Goal: Task Accomplishment & Management: Use online tool/utility

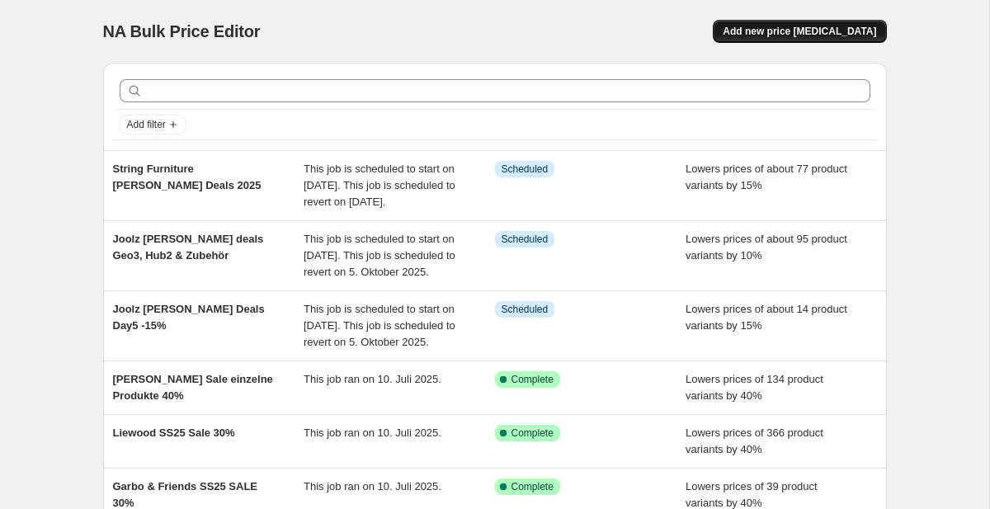
click at [789, 33] on span "Add new price [MEDICAL_DATA]" at bounding box center [799, 31] width 153 height 13
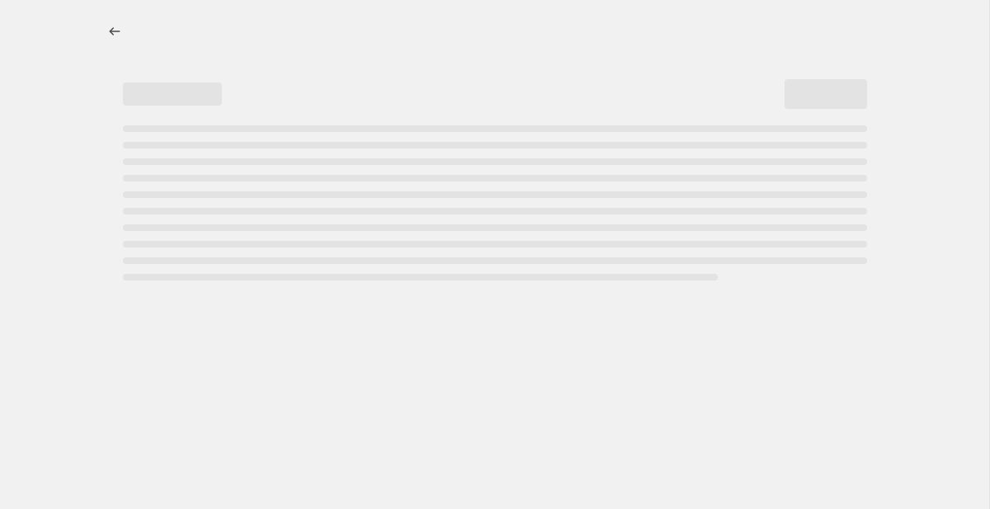
select select "percentage"
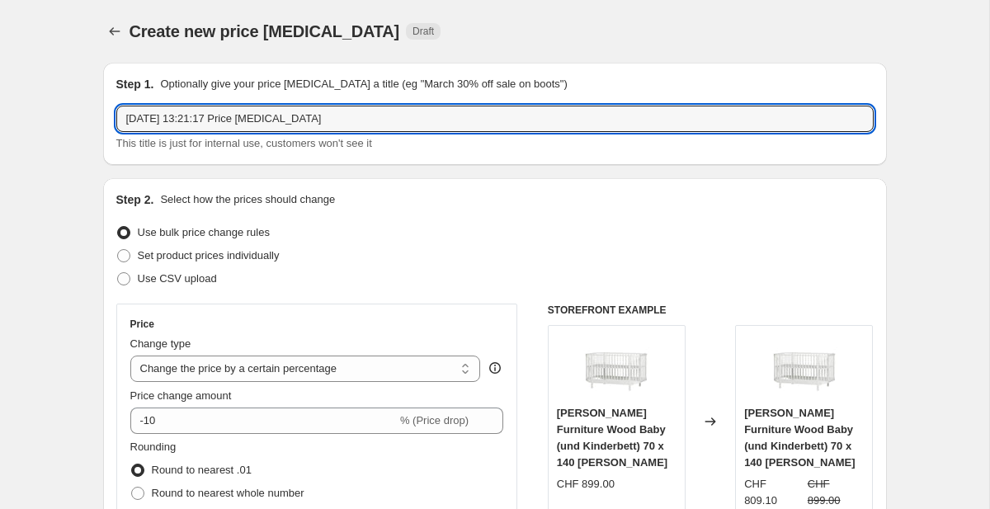
drag, startPoint x: 348, startPoint y: 118, endPoint x: 112, endPoint y: 114, distance: 235.9
click at [112, 114] on div "Step 1. Optionally give your price [MEDICAL_DATA] a title (eg "March 30% off sa…" at bounding box center [495, 114] width 784 height 102
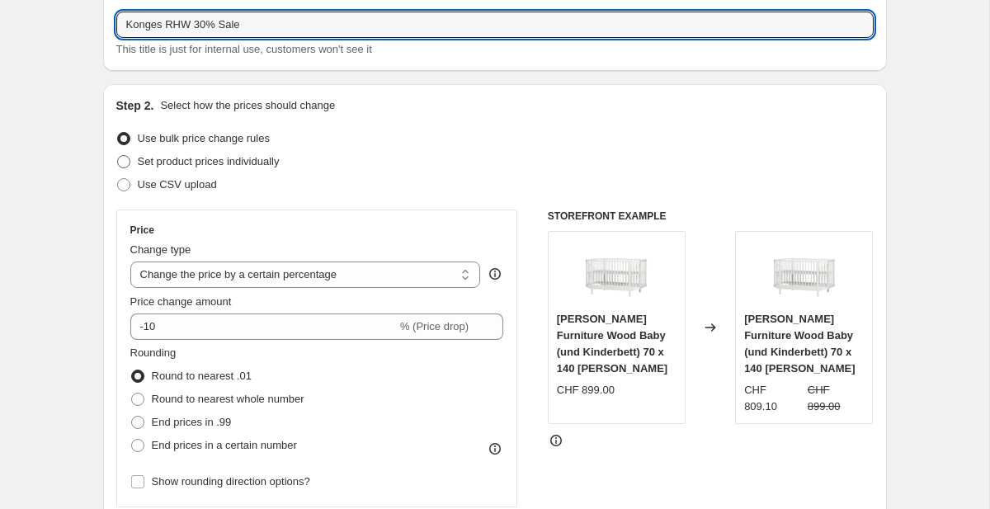
scroll to position [122, 0]
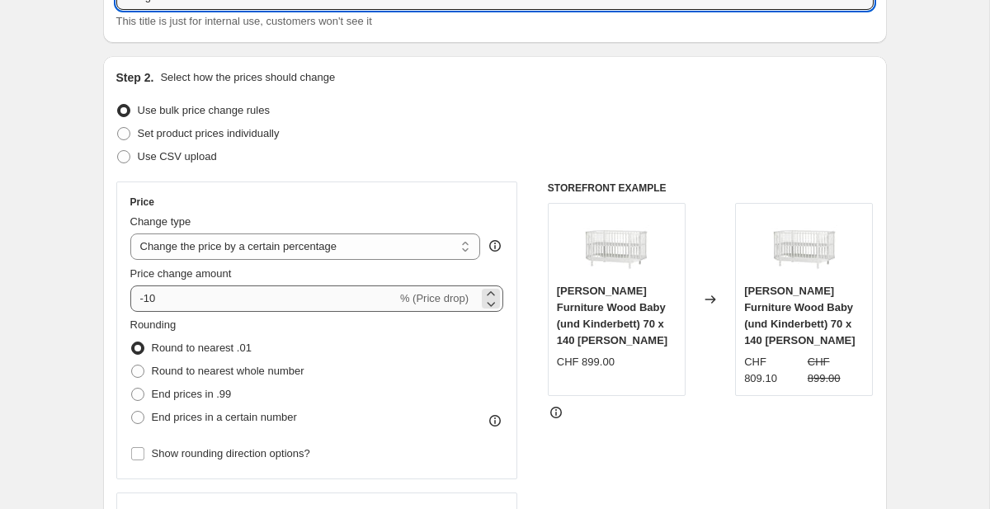
type input "Konges RHW 30% Sale"
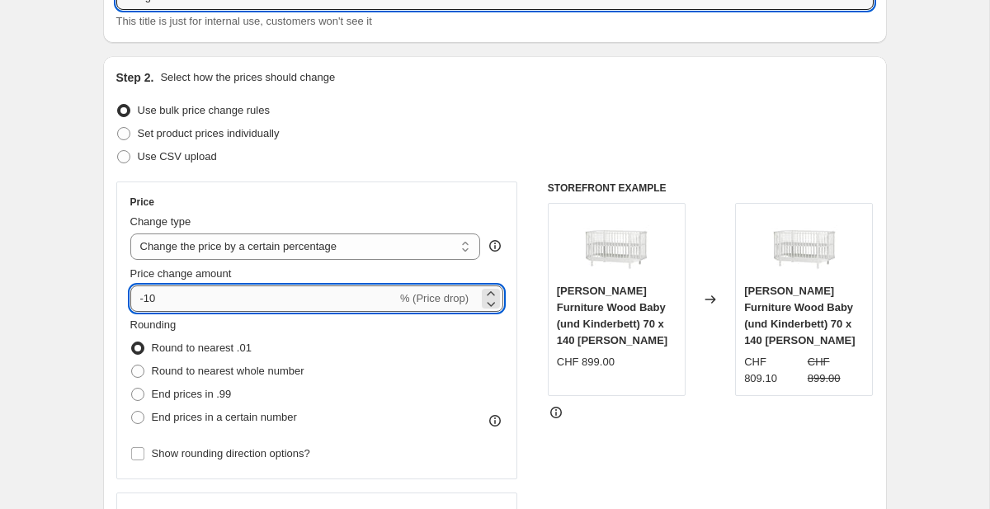
click at [217, 299] on input "-10" at bounding box center [263, 298] width 266 height 26
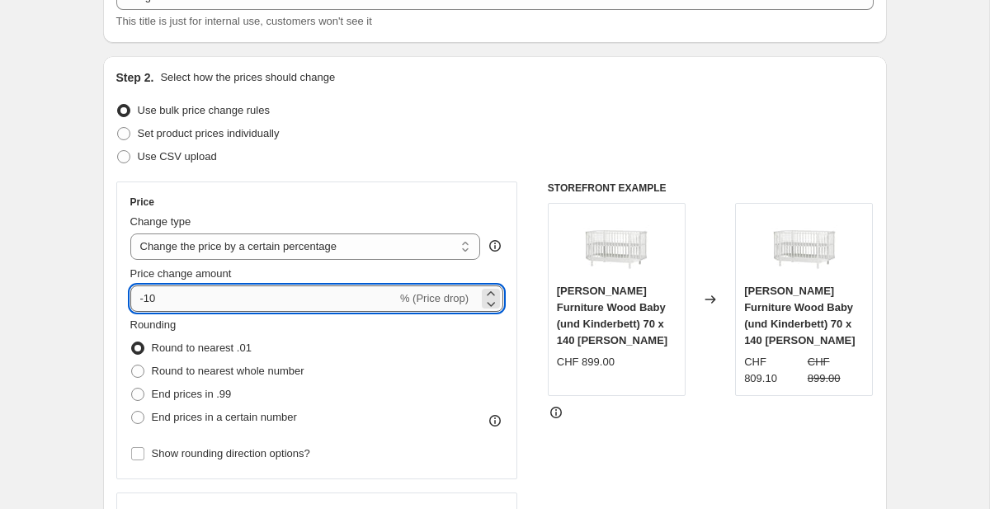
click at [150, 298] on input "-10" at bounding box center [263, 298] width 266 height 26
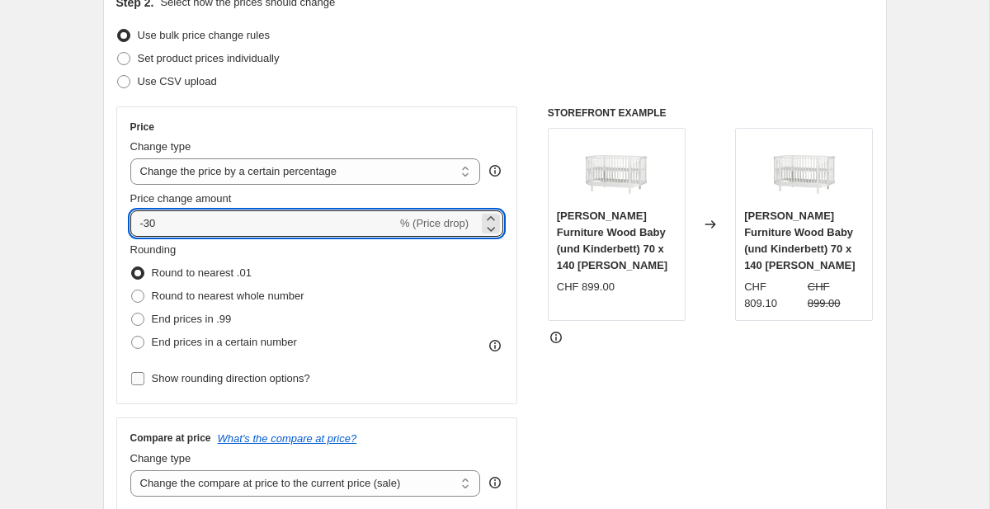
type input "-30"
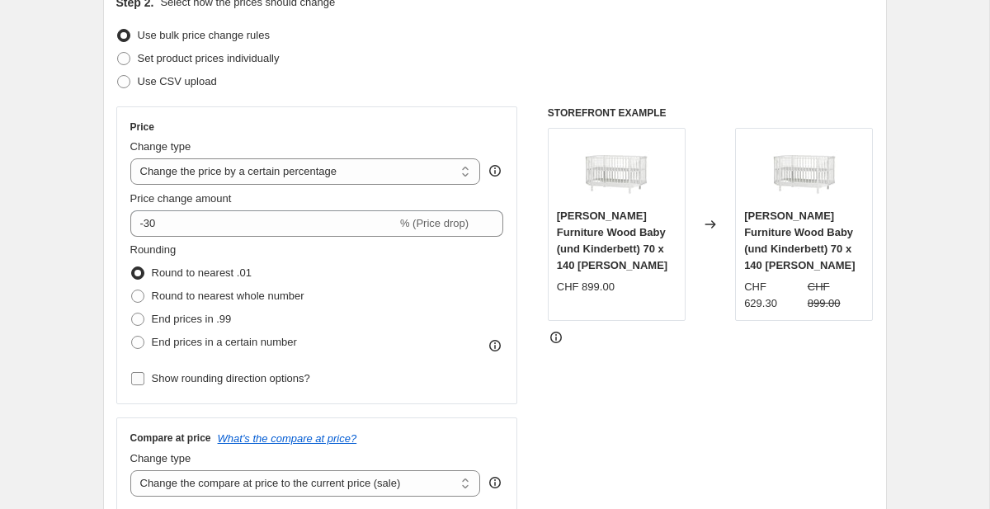
click at [139, 379] on input "Show rounding direction options?" at bounding box center [137, 378] width 13 height 13
checkbox input "true"
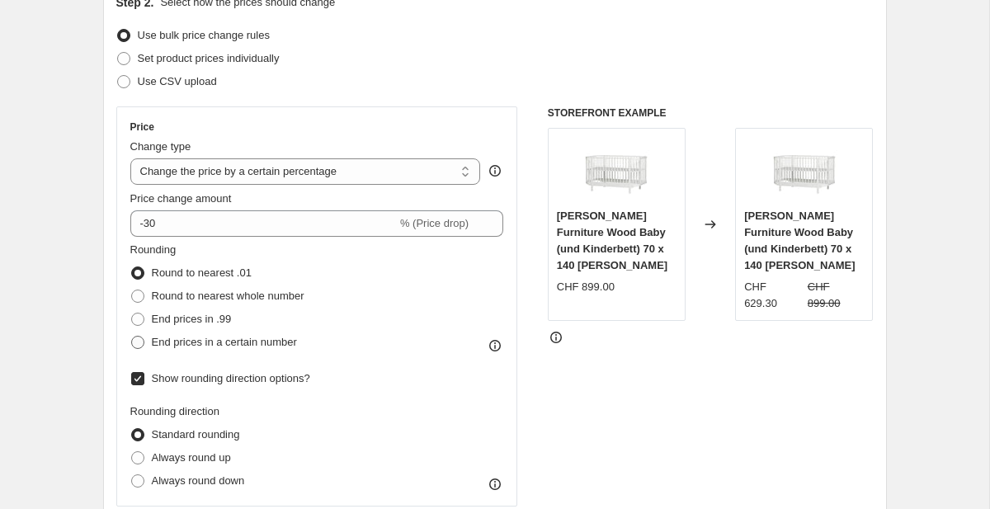
click at [145, 337] on label "End prices in a certain number" at bounding box center [213, 342] width 167 height 23
click at [132, 337] on input "End prices in a certain number" at bounding box center [131, 336] width 1 height 1
radio input "true"
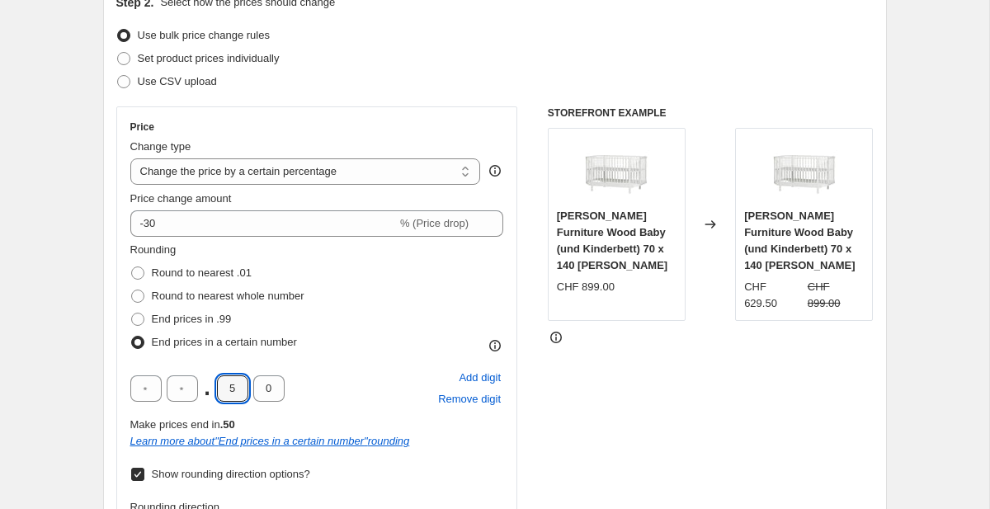
drag, startPoint x: 238, startPoint y: 387, endPoint x: 205, endPoint y: 387, distance: 32.2
click at [205, 387] on div ". 5 0" at bounding box center [207, 388] width 154 height 26
type input "5"
click at [380, 412] on div ". 0 Add digit Remove digit Make prices end in .*0 Learn more about " End prices…" at bounding box center [317, 408] width 374 height 82
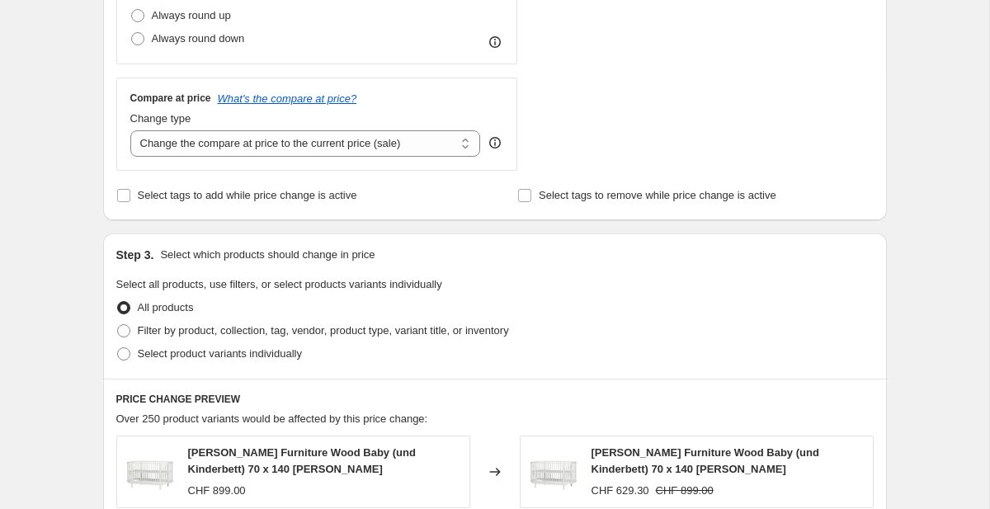
scroll to position [737, 0]
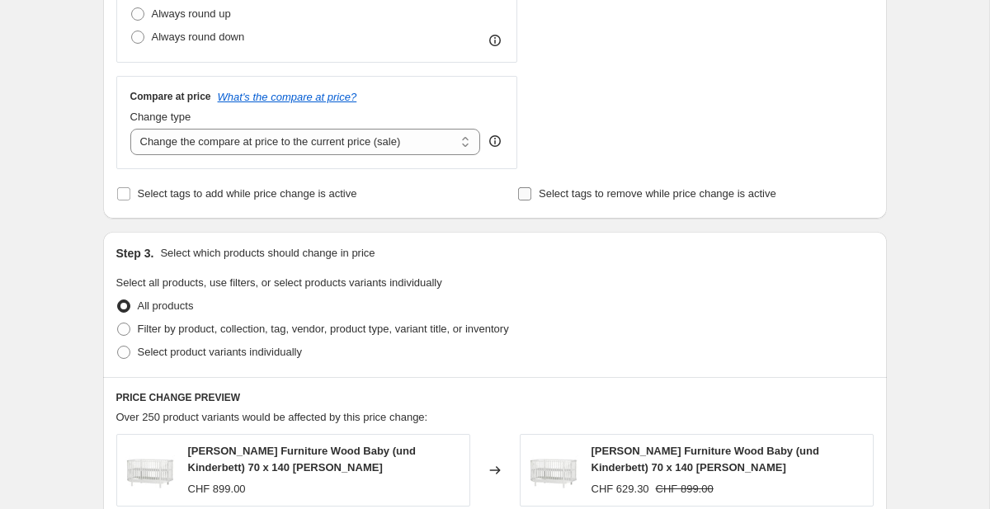
click at [524, 192] on input "Select tags to remove while price change is active" at bounding box center [524, 193] width 13 height 13
checkbox input "true"
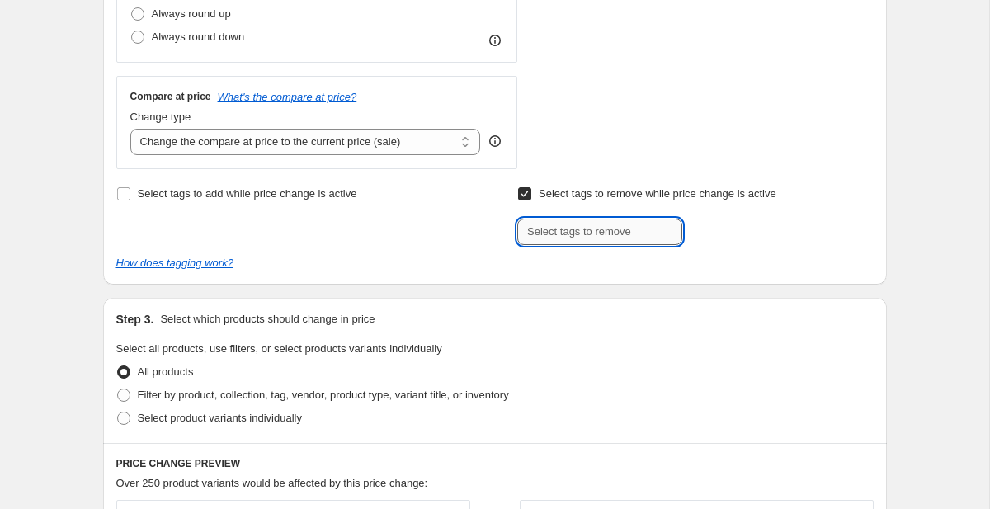
click at [544, 233] on input "text" at bounding box center [599, 232] width 165 height 26
type input "Standard"
click at [722, 224] on span "Standard" at bounding box center [739, 230] width 43 height 12
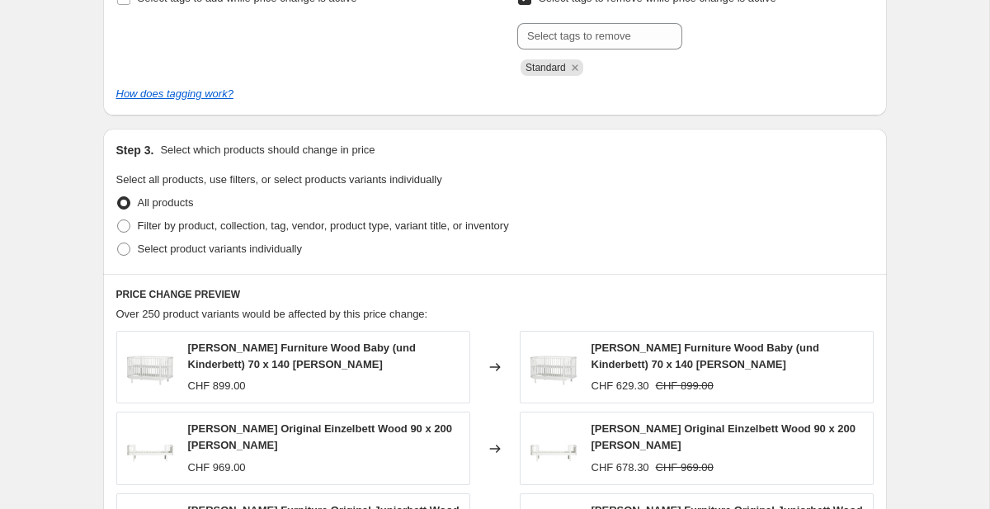
scroll to position [935, 0]
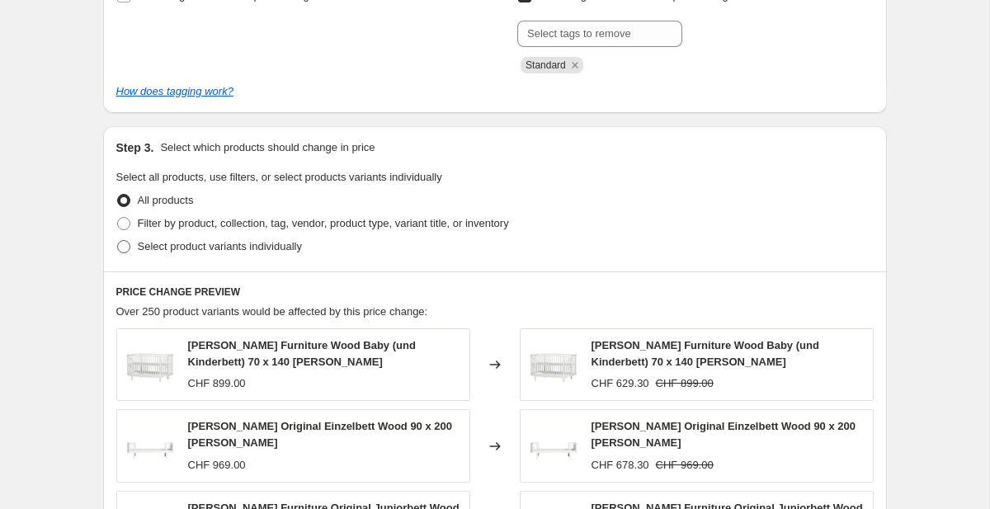
click at [189, 247] on span "Select product variants individually" at bounding box center [220, 246] width 164 height 12
click at [118, 241] on input "Select product variants individually" at bounding box center [117, 240] width 1 height 1
radio input "true"
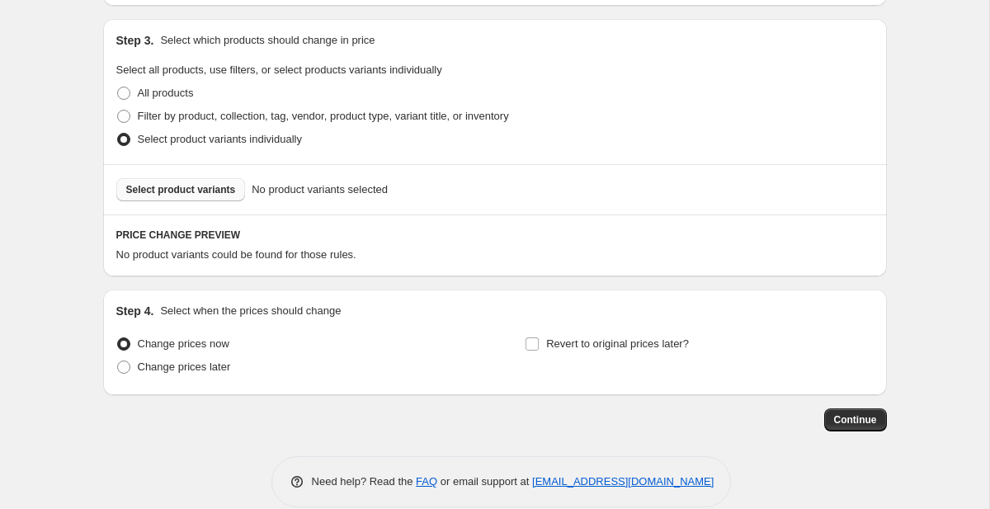
scroll to position [1065, 0]
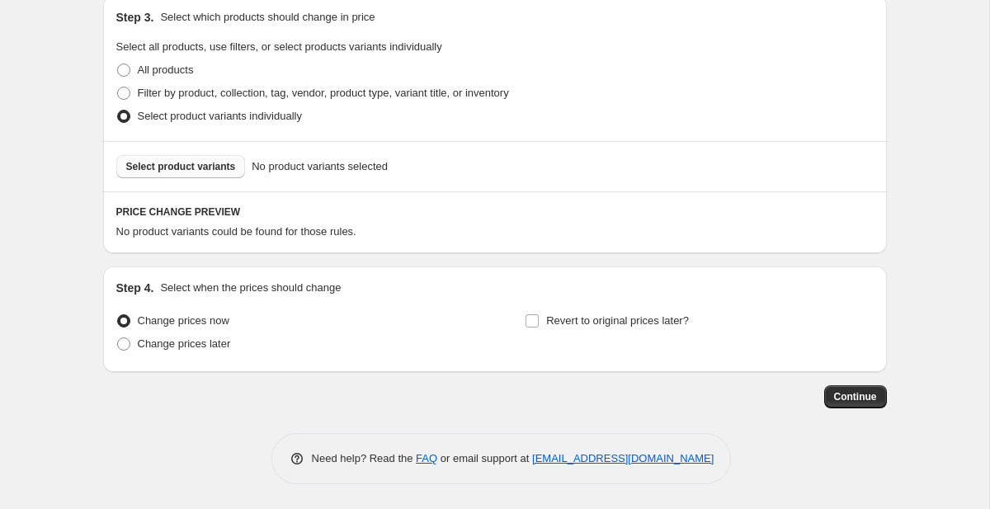
click at [187, 162] on span "Select product variants" at bounding box center [181, 166] width 110 height 13
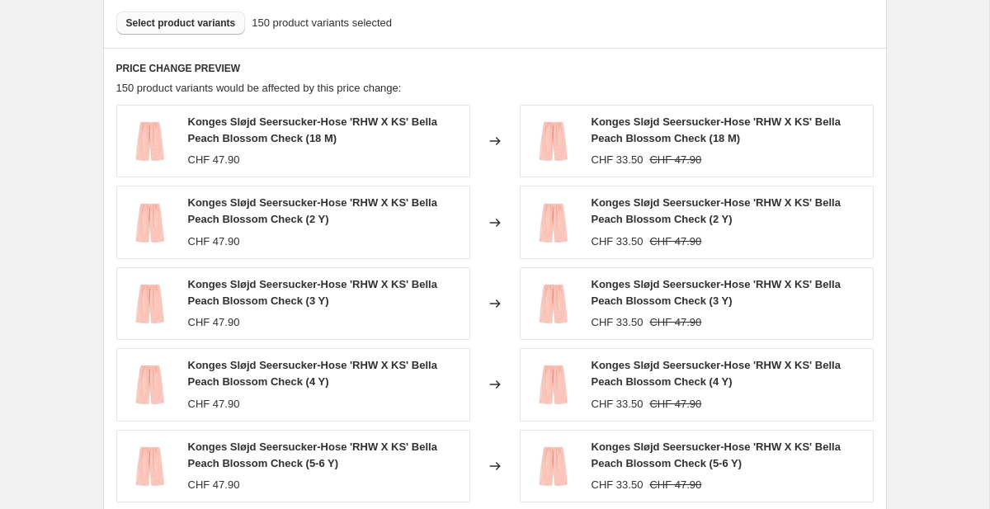
scroll to position [1507, 0]
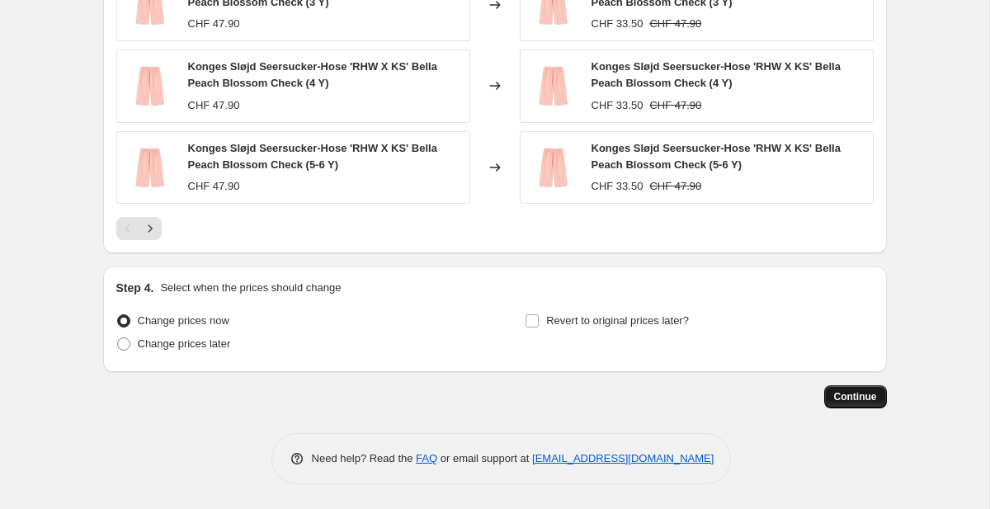
click at [841, 390] on span "Continue" at bounding box center [855, 396] width 43 height 13
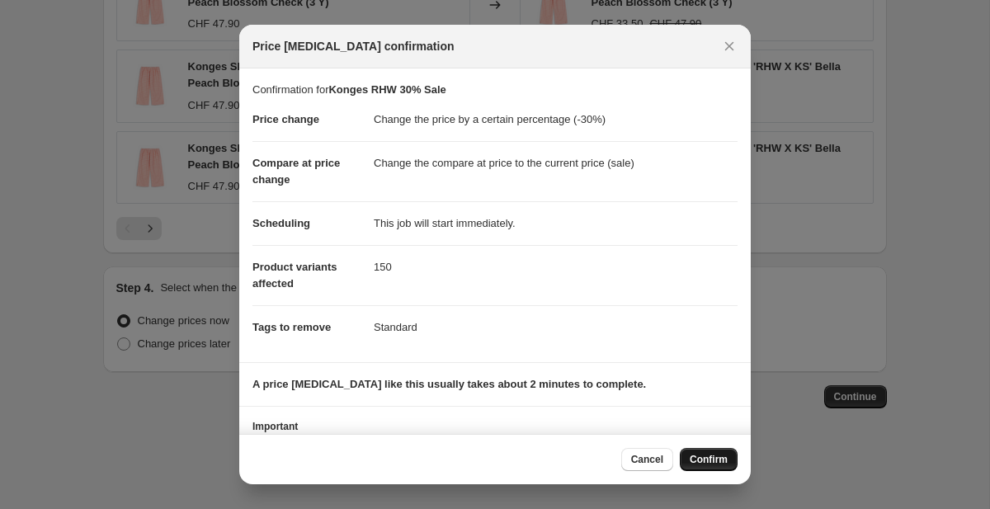
click at [710, 456] on span "Confirm" at bounding box center [709, 459] width 38 height 13
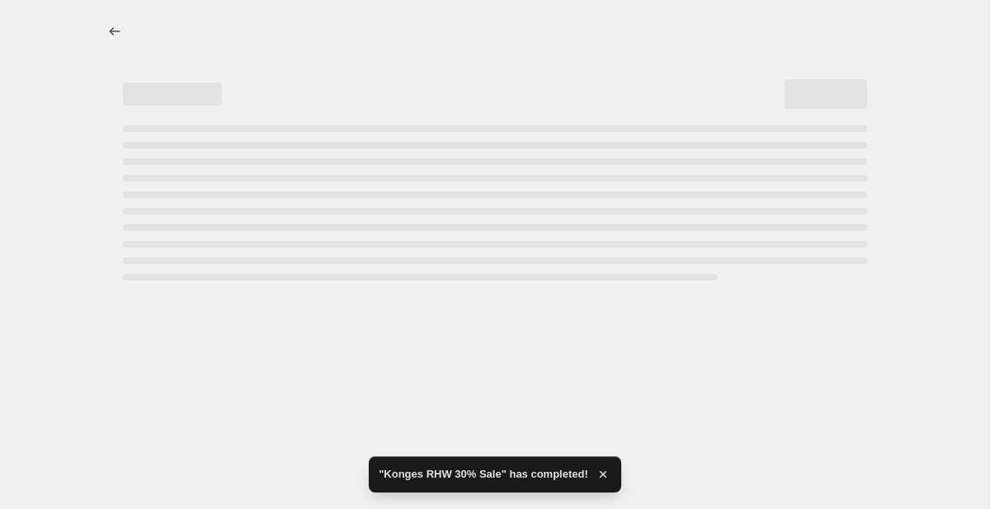
select select "percentage"
